Goal: Task Accomplishment & Management: Use online tool/utility

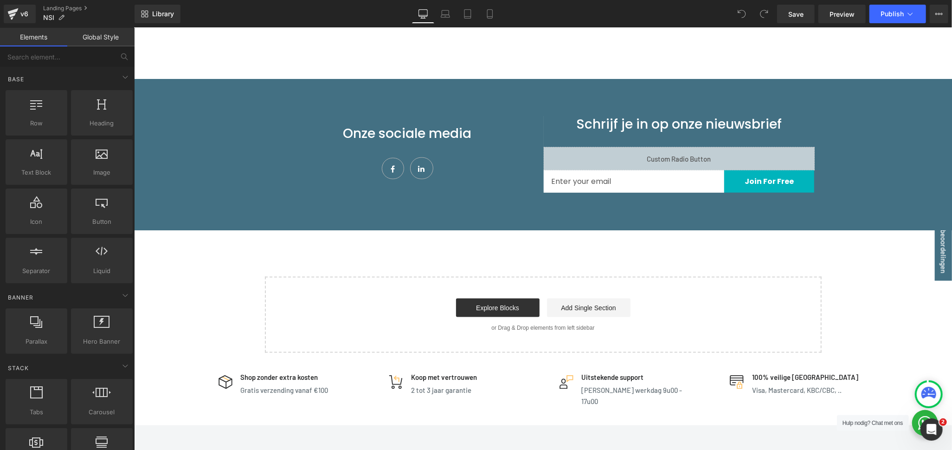
scroll to position [773, 0]
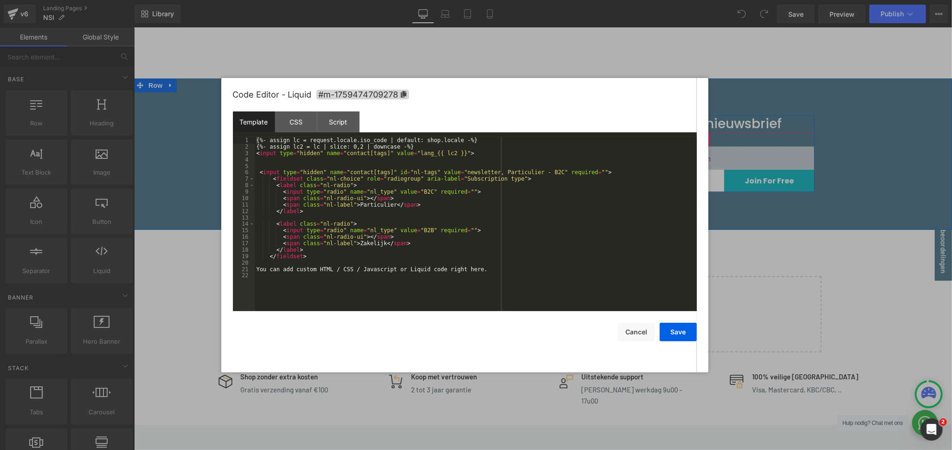
click at [686, 151] on div "Liquid" at bounding box center [678, 157] width 271 height 23
click at [860, 159] on div at bounding box center [476, 225] width 952 height 450
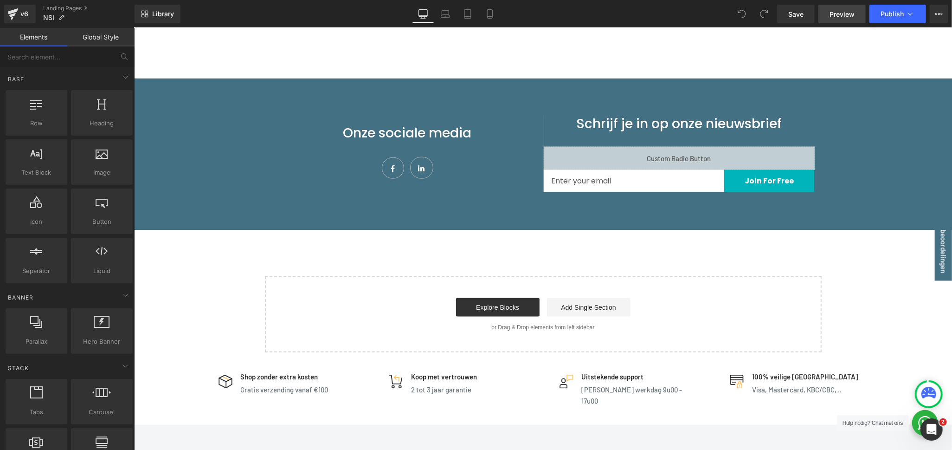
click at [848, 10] on span "Preview" at bounding box center [841, 14] width 25 height 10
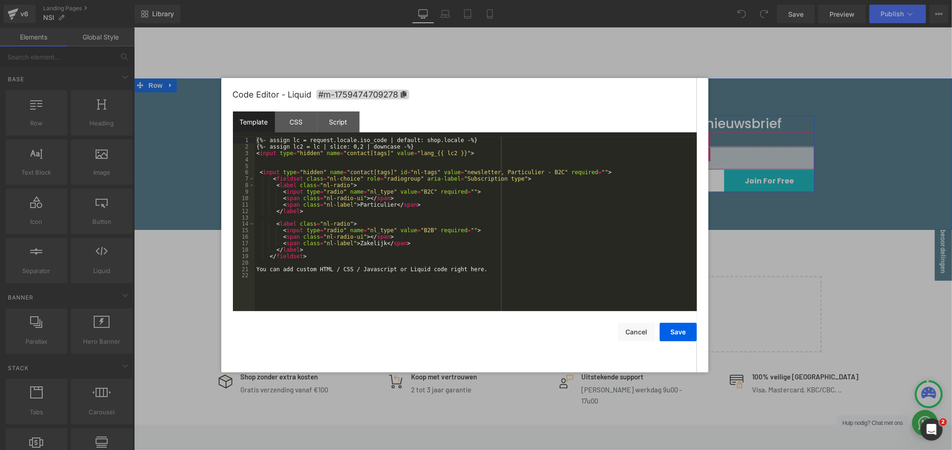
click at [687, 151] on div "Liquid" at bounding box center [678, 157] width 271 height 23
click at [289, 129] on div "CSS" at bounding box center [296, 121] width 42 height 21
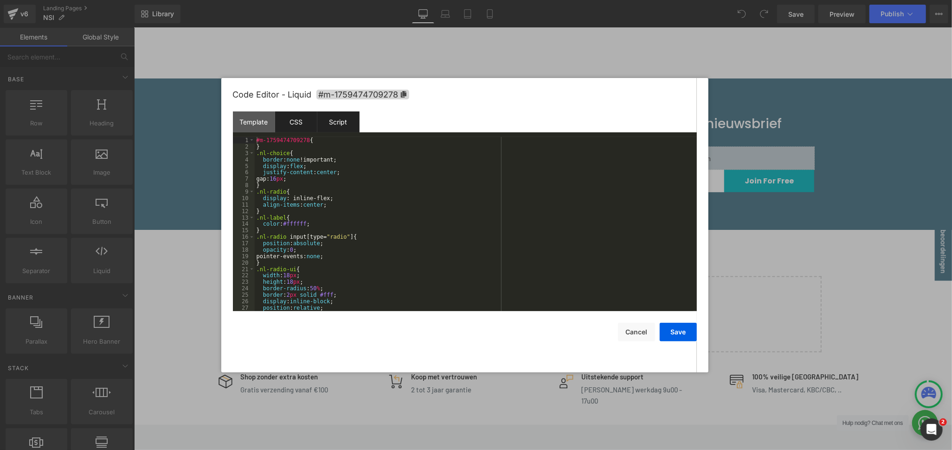
click at [350, 124] on div "Script" at bounding box center [338, 121] width 42 height 21
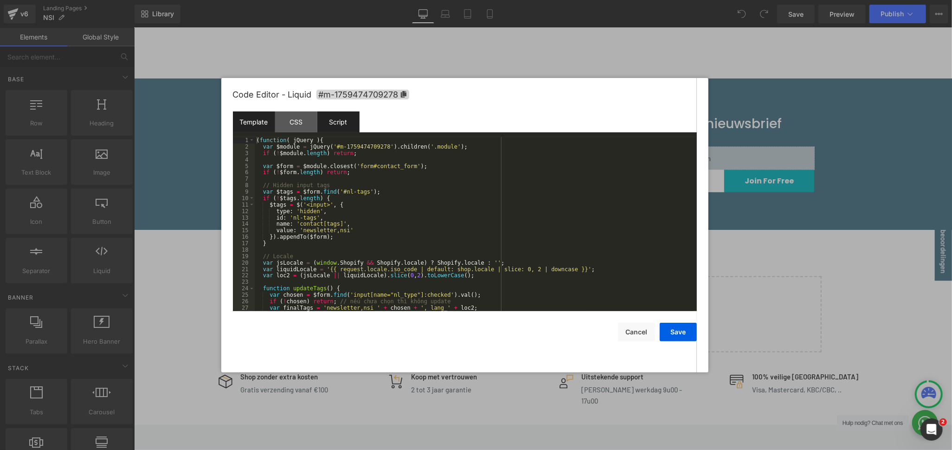
click at [245, 120] on div "Template" at bounding box center [254, 121] width 42 height 21
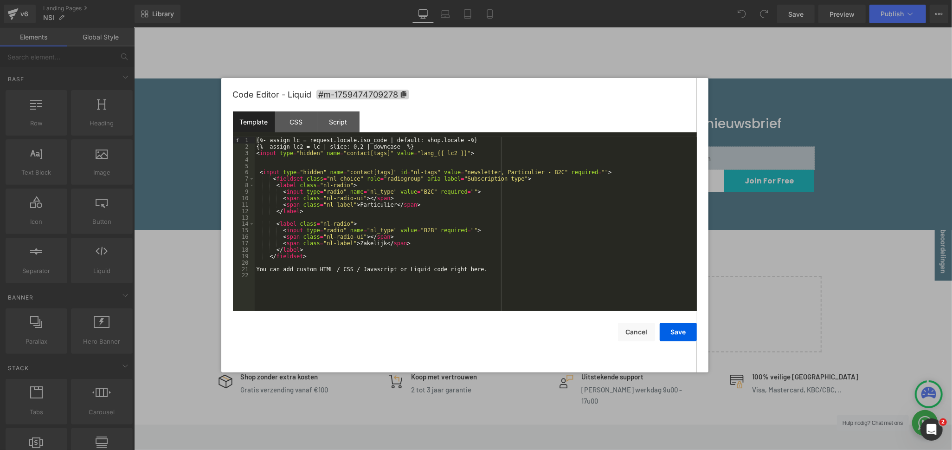
click at [504, 270] on div "{%- assign lc = request.locale.iso_code | default: shop.locale -%} {%- assign l…" at bounding box center [476, 230] width 442 height 187
drag, startPoint x: 504, startPoint y: 270, endPoint x: 250, endPoint y: 271, distance: 254.2
click at [250, 271] on pre "1 2 3 4 5 6 7 8 9 10 11 12 13 14 15 16 17 18 19 20 21 22 {%- assign lc = reques…" at bounding box center [465, 224] width 464 height 174
click at [682, 328] on button "Save" at bounding box center [678, 331] width 37 height 19
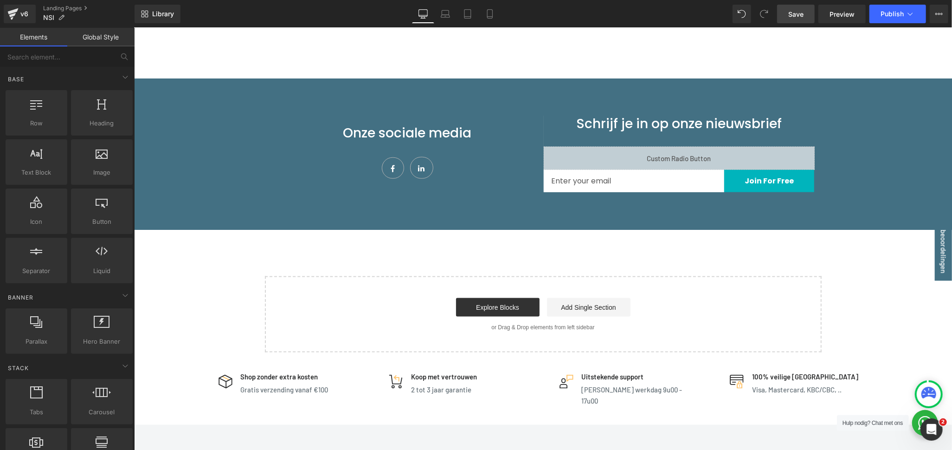
click at [792, 12] on span "Save" at bounding box center [795, 14] width 15 height 10
click at [840, 10] on span "Preview" at bounding box center [841, 14] width 25 height 10
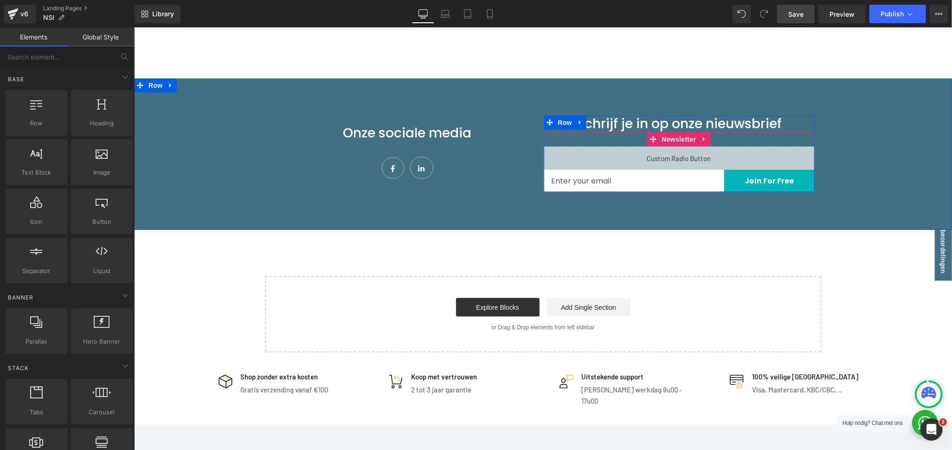
click at [685, 154] on div "Liquid" at bounding box center [678, 157] width 271 height 23
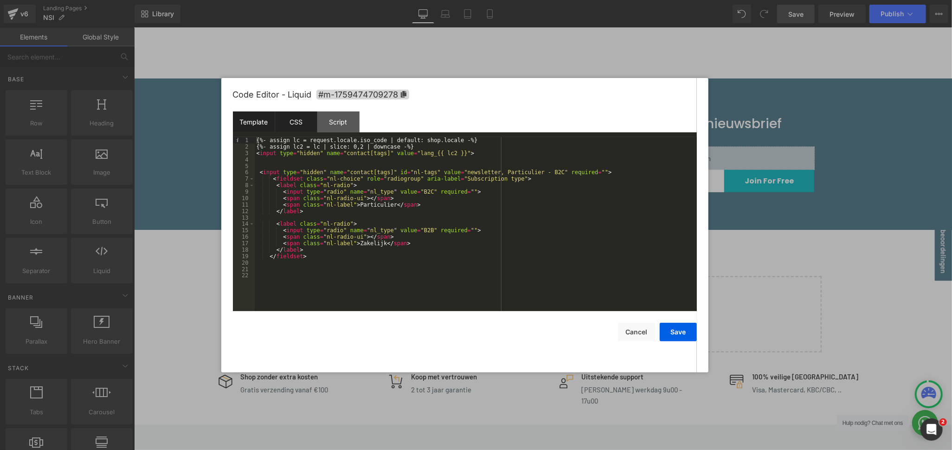
click at [302, 121] on div "CSS" at bounding box center [296, 121] width 42 height 21
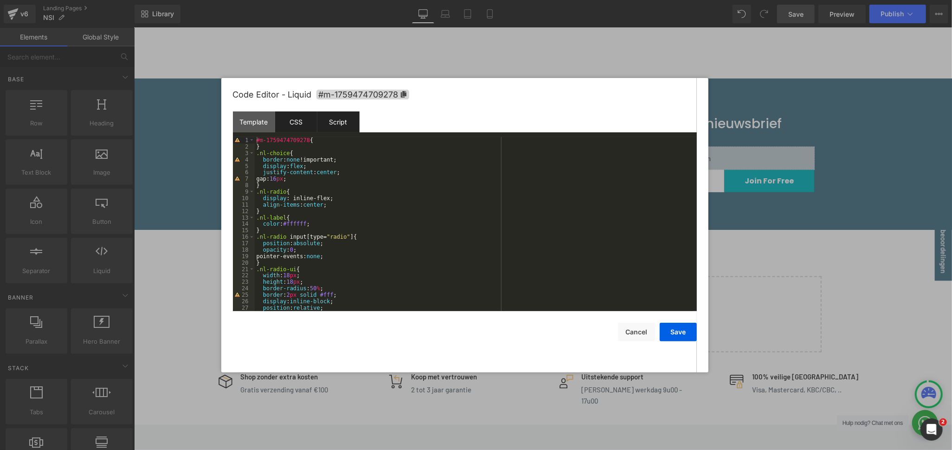
click at [331, 126] on div "Script" at bounding box center [338, 121] width 42 height 21
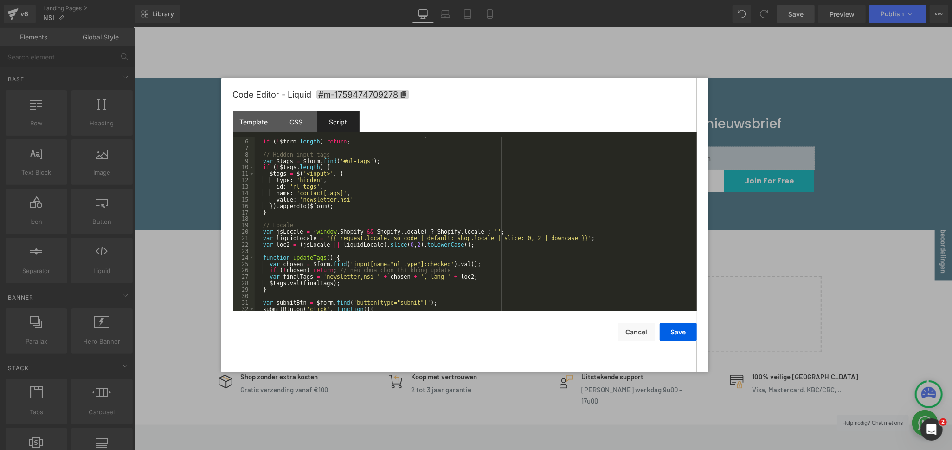
scroll to position [31, 0]
click at [363, 276] on div "var $form = $module . closest ( 'form#contact_form' ) ; if ( ! $form . length )…" at bounding box center [474, 225] width 439 height 187
click at [675, 328] on button "Save" at bounding box center [678, 331] width 37 height 19
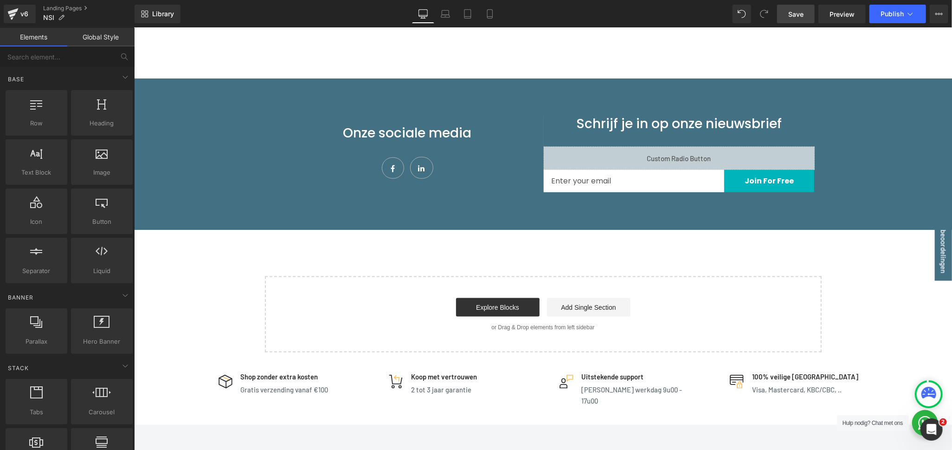
click at [807, 13] on link "Save" at bounding box center [796, 14] width 38 height 19
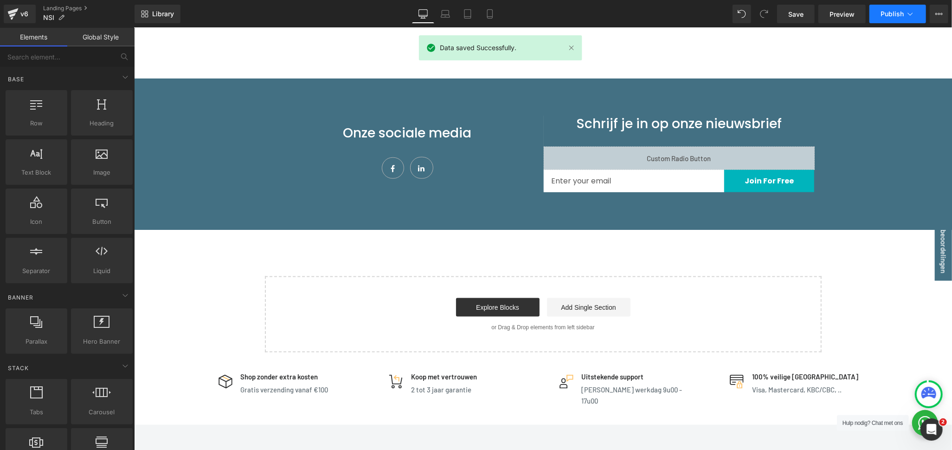
click at [900, 11] on span "Publish" at bounding box center [891, 13] width 23 height 7
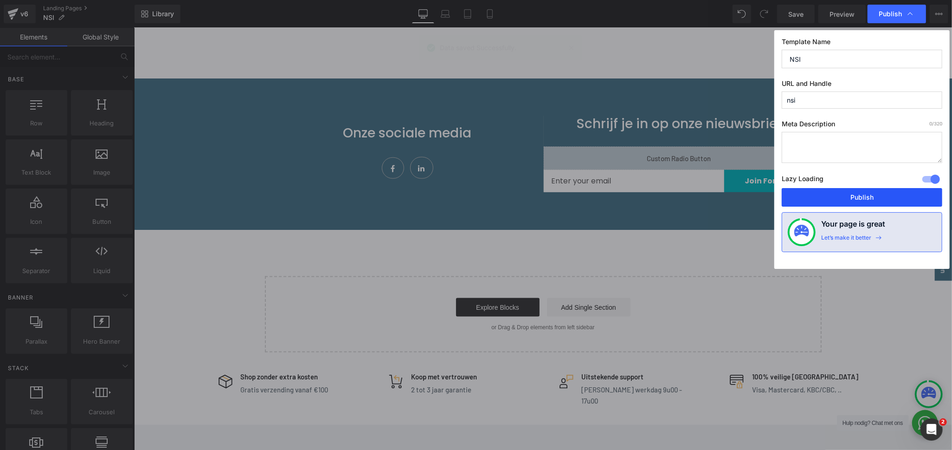
click at [853, 203] on button "Publish" at bounding box center [862, 197] width 161 height 19
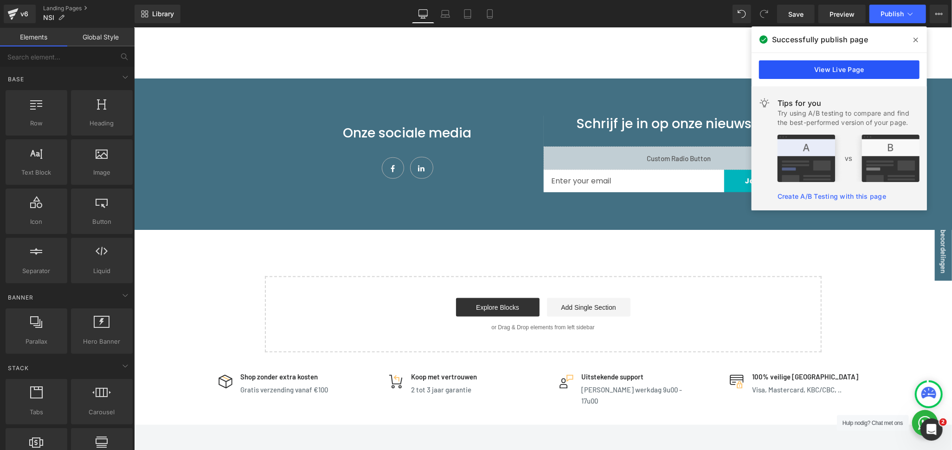
click at [837, 70] on link "View Live Page" at bounding box center [839, 69] width 161 height 19
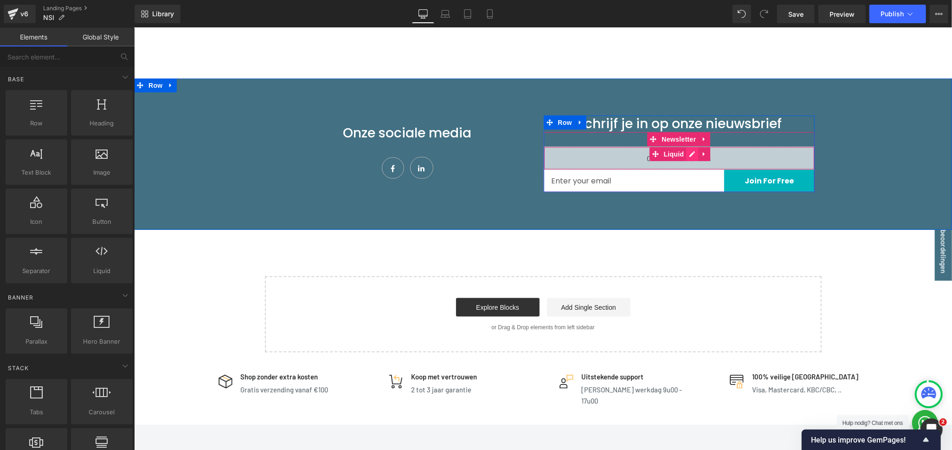
click at [686, 156] on div "Liquid" at bounding box center [678, 157] width 271 height 23
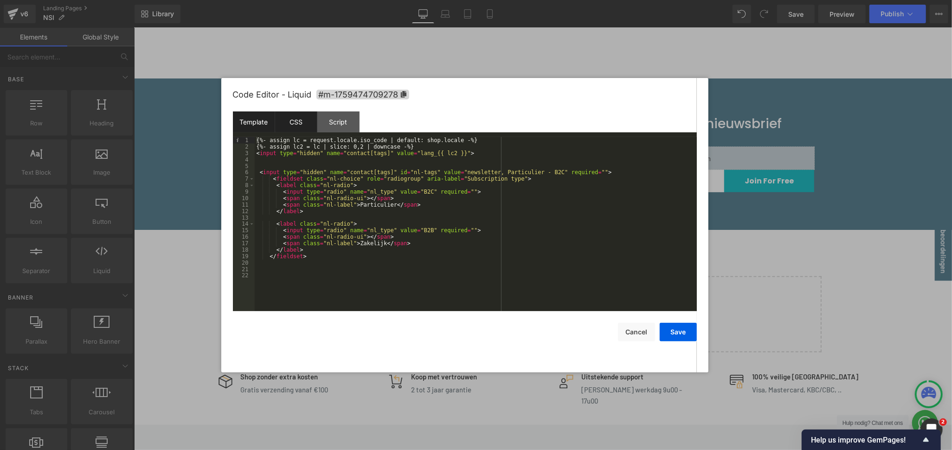
click at [294, 118] on div "CSS" at bounding box center [296, 121] width 42 height 21
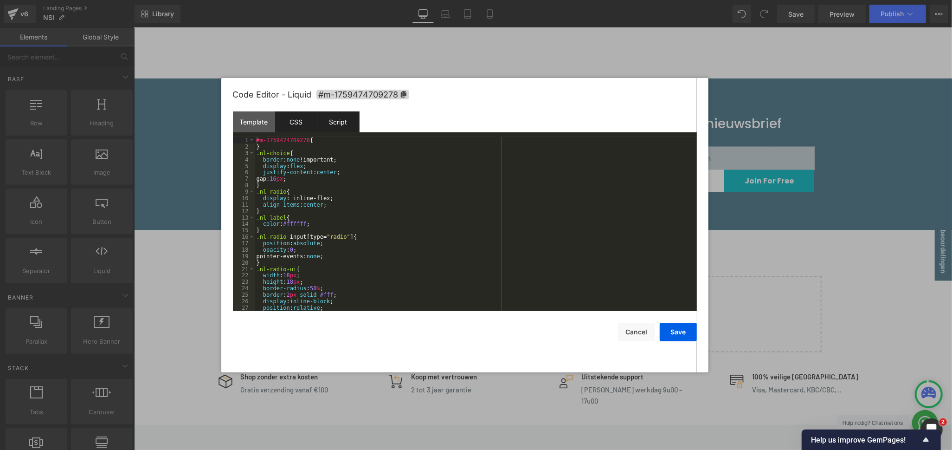
click at [339, 118] on div "Script" at bounding box center [338, 121] width 42 height 21
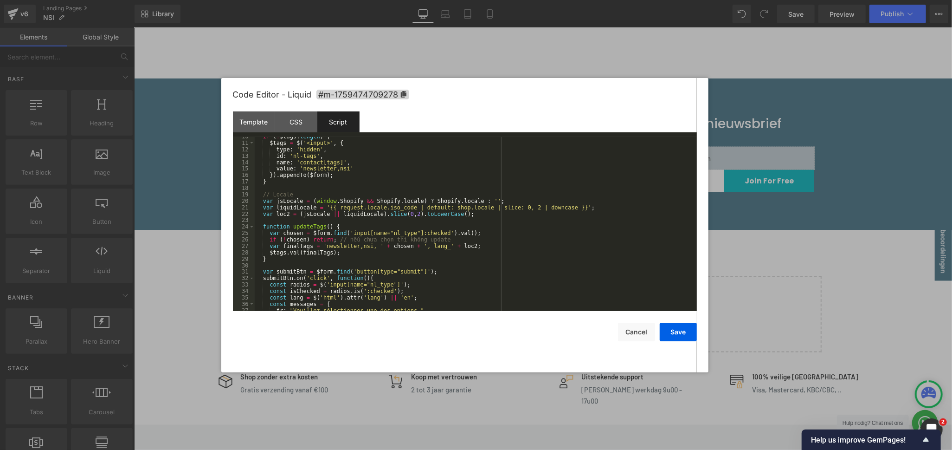
scroll to position [31, 0]
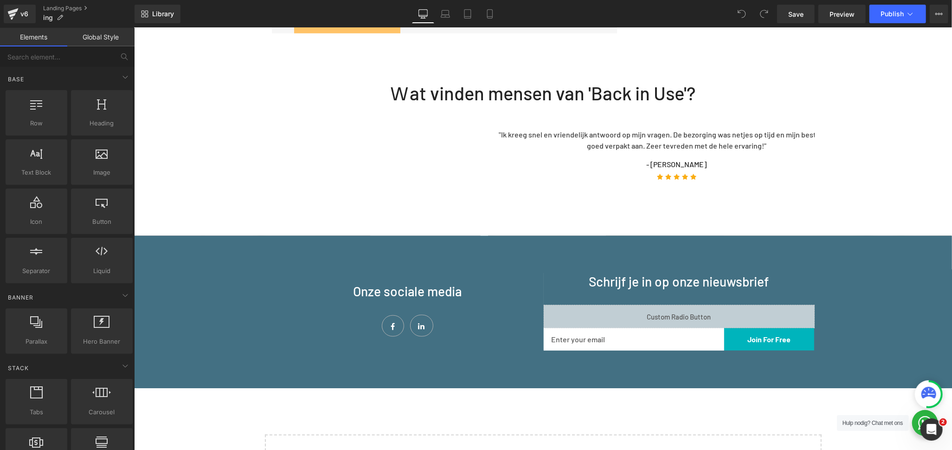
scroll to position [876, 0]
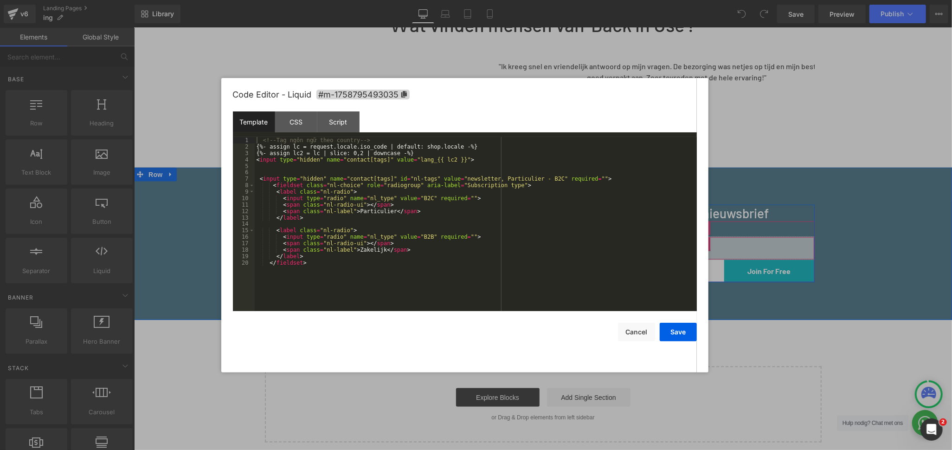
click at [687, 236] on div "Liquid" at bounding box center [678, 247] width 271 height 23
click at [341, 124] on div "Script" at bounding box center [338, 121] width 42 height 21
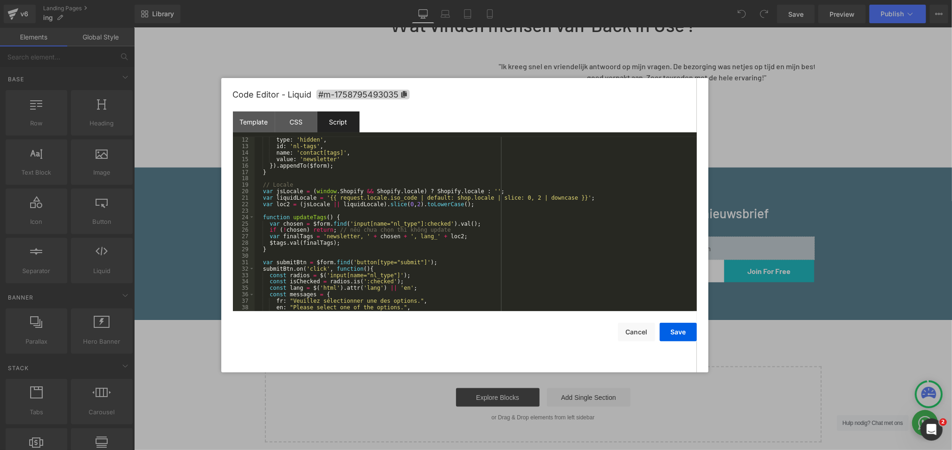
scroll to position [71, 0]
click at [533, 253] on div "type : 'hidden' , id : 'nl-tags' , name : 'contact[tags]' , value : 'newsletter…" at bounding box center [474, 229] width 439 height 187
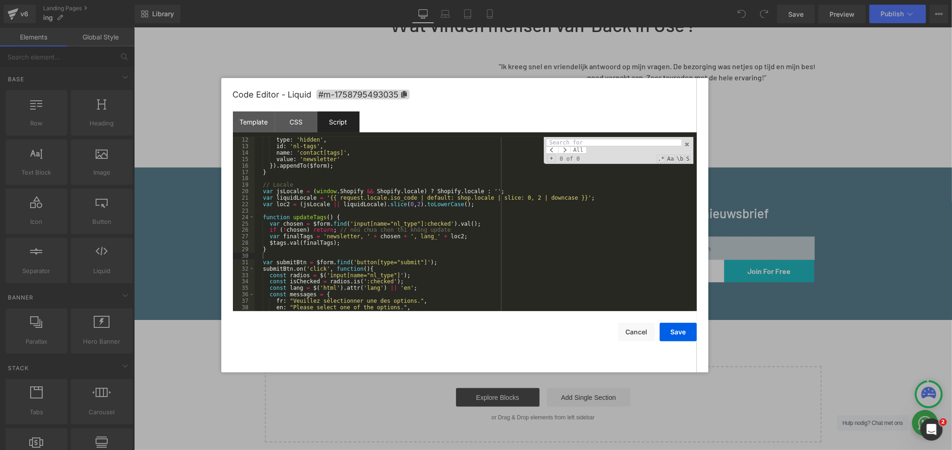
click at [595, 226] on div "type : 'hidden' , id : 'nl-tags' , name : 'contact[tags]' , value : 'newsletter…" at bounding box center [474, 229] width 439 height 187
click at [620, 144] on input at bounding box center [613, 142] width 135 height 7
type input "ing"
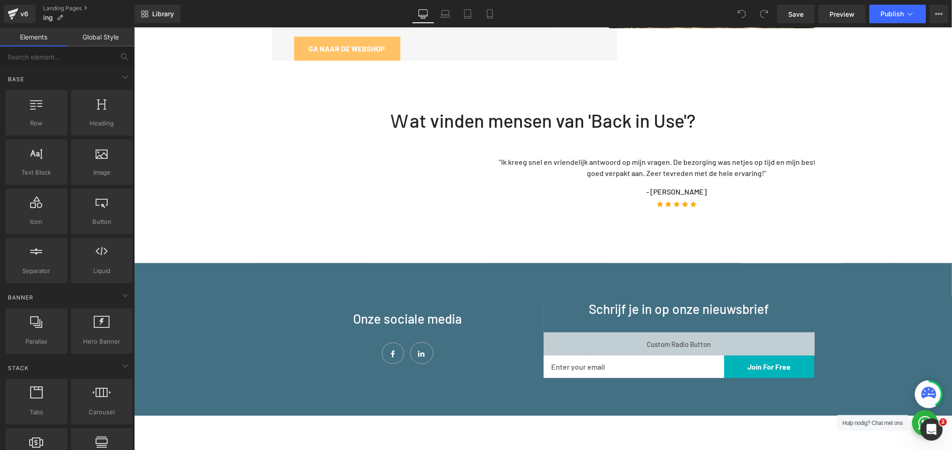
scroll to position [928, 0]
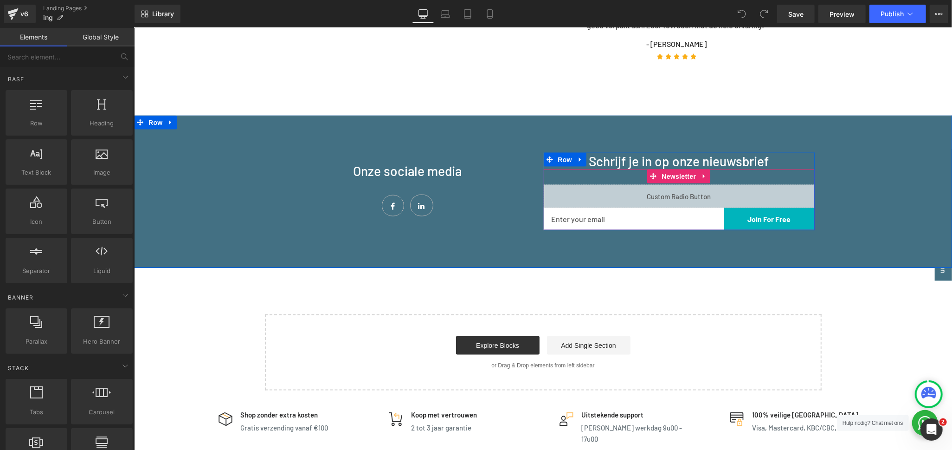
click at [691, 186] on link at bounding box center [690, 191] width 10 height 11
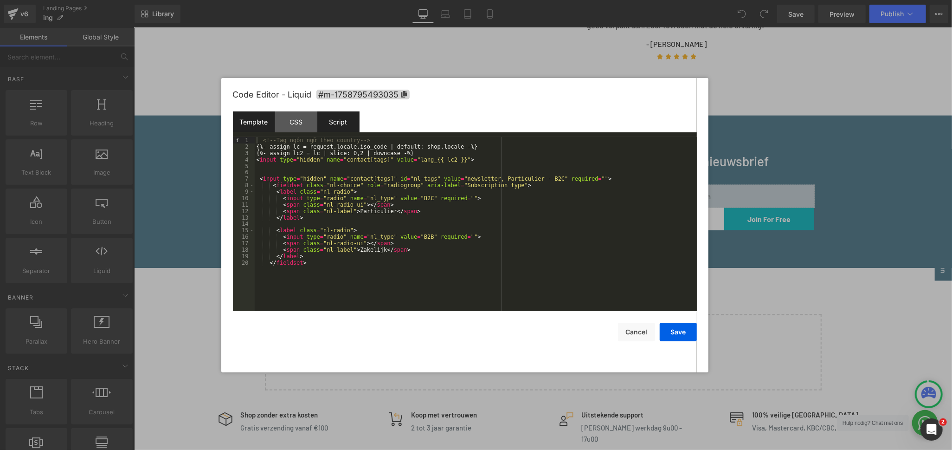
click at [341, 128] on div "Script" at bounding box center [338, 121] width 42 height 21
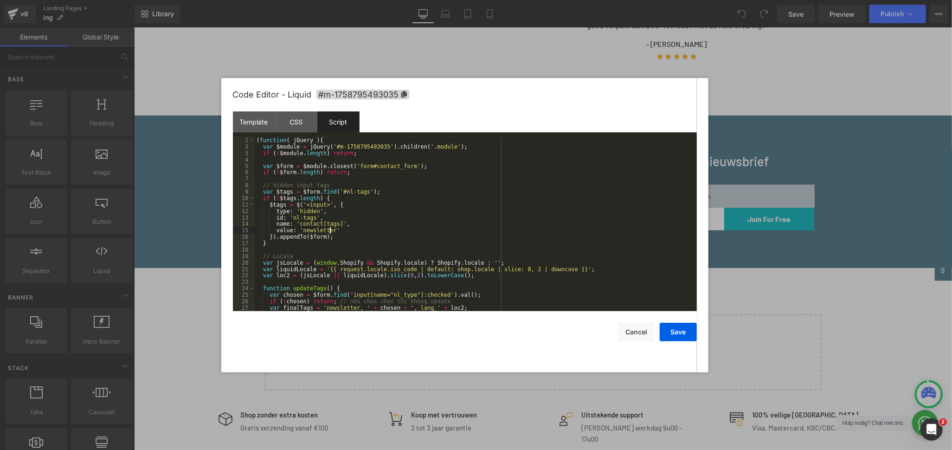
click at [331, 231] on div "( function ( jQuery ) { var $module = jQuery ( '#m-1758795493035' ) . children …" at bounding box center [474, 230] width 439 height 187
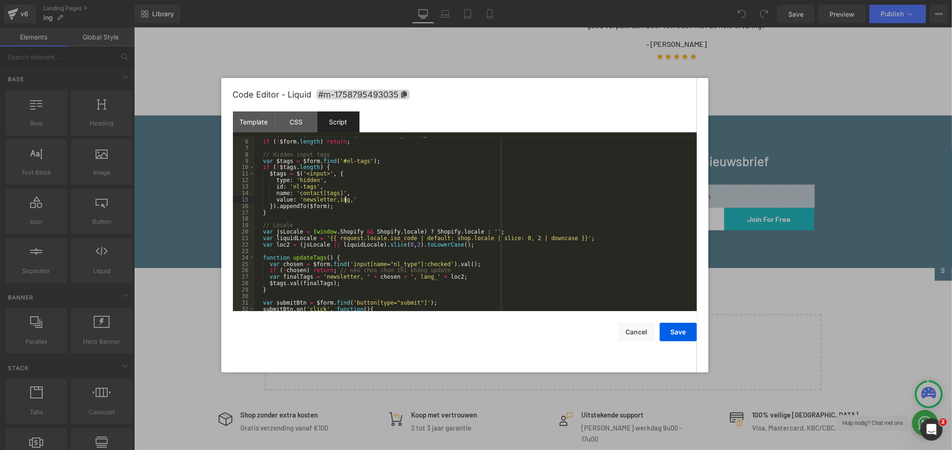
scroll to position [31, 0]
click at [358, 278] on div "var $form = $module . closest ( 'form#contact_form' ) ; if ( ! $form . length )…" at bounding box center [474, 225] width 439 height 187
click at [672, 336] on button "Save" at bounding box center [678, 331] width 37 height 19
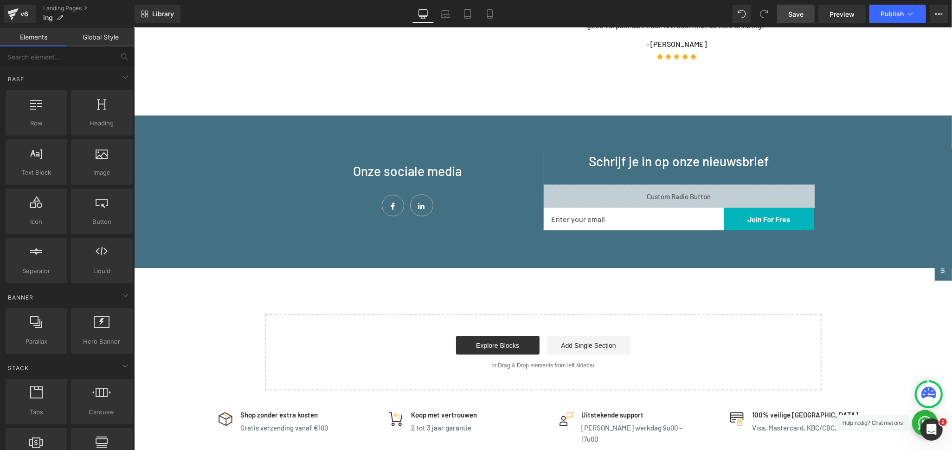
click at [803, 11] on span "Save" at bounding box center [795, 14] width 15 height 10
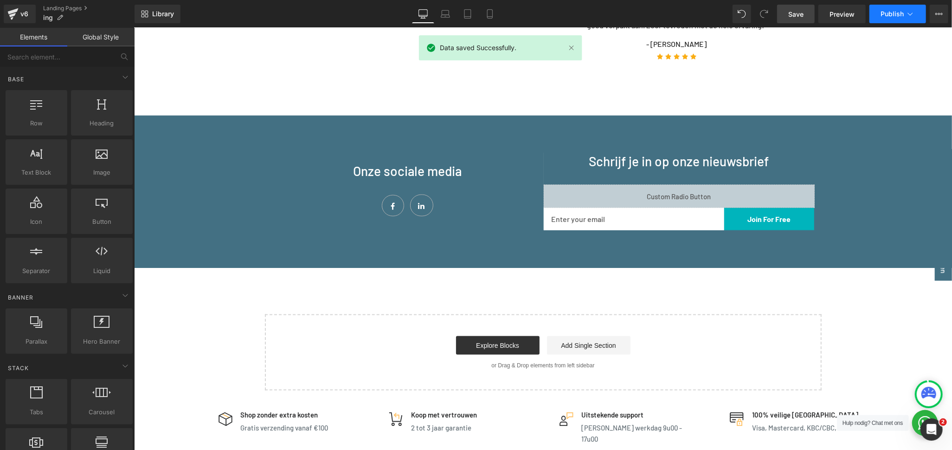
click at [900, 18] on button "Publish" at bounding box center [897, 14] width 57 height 19
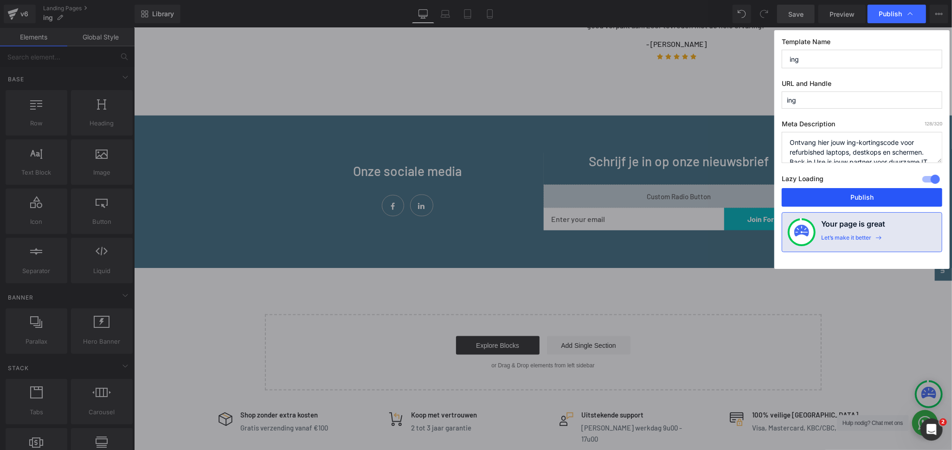
click at [854, 199] on button "Publish" at bounding box center [862, 197] width 161 height 19
